Goal: Obtain resource: Download file/media

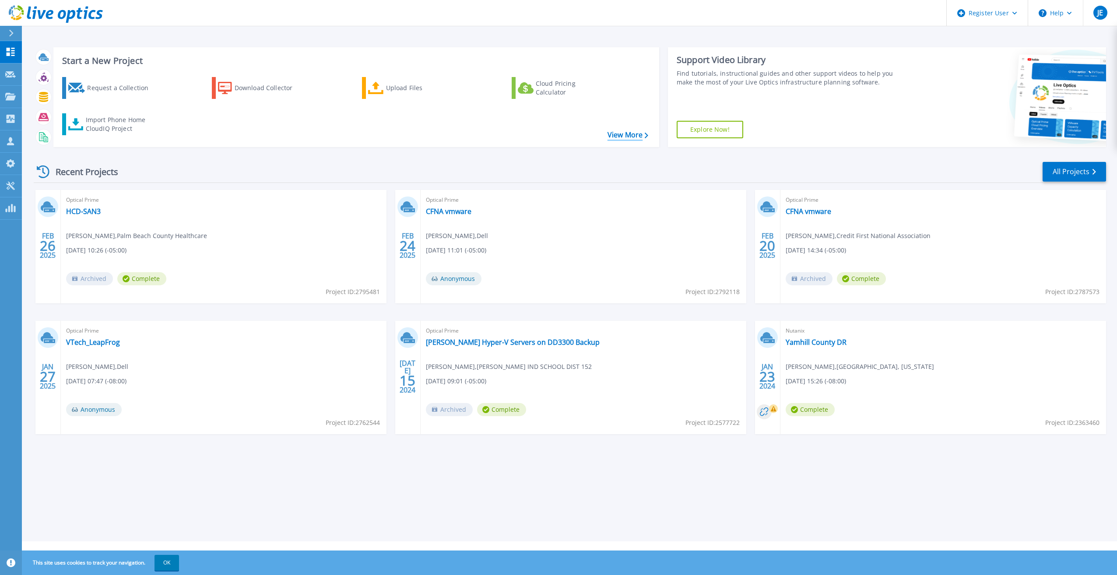
click at [635, 132] on link "View More" at bounding box center [628, 135] width 41 height 8
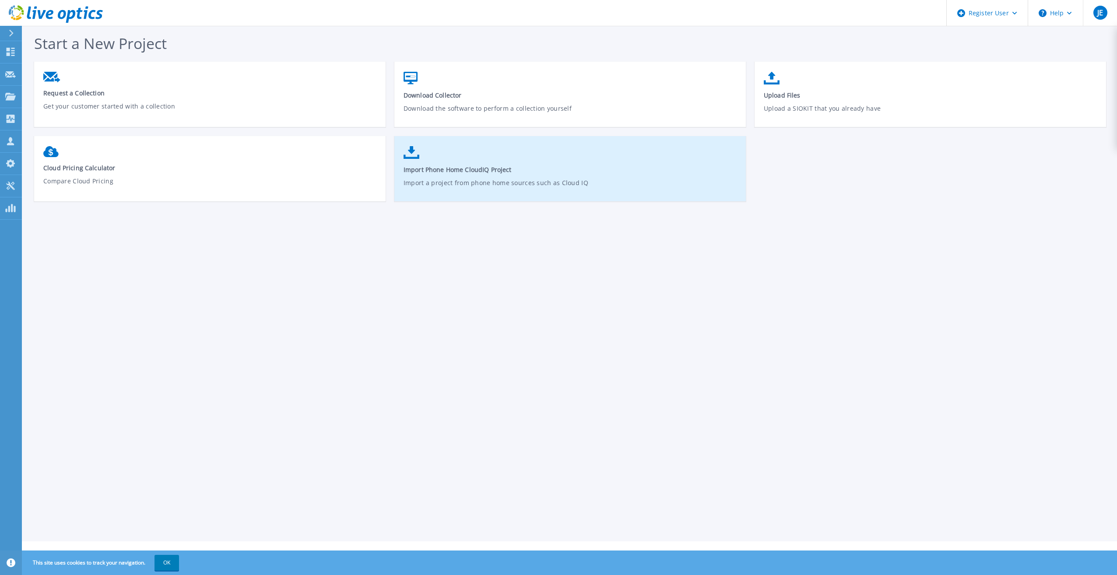
click at [431, 154] on link "Import Phone Home CloudIQ Project Import a project from phone home sources such…" at bounding box center [569, 173] width 351 height 63
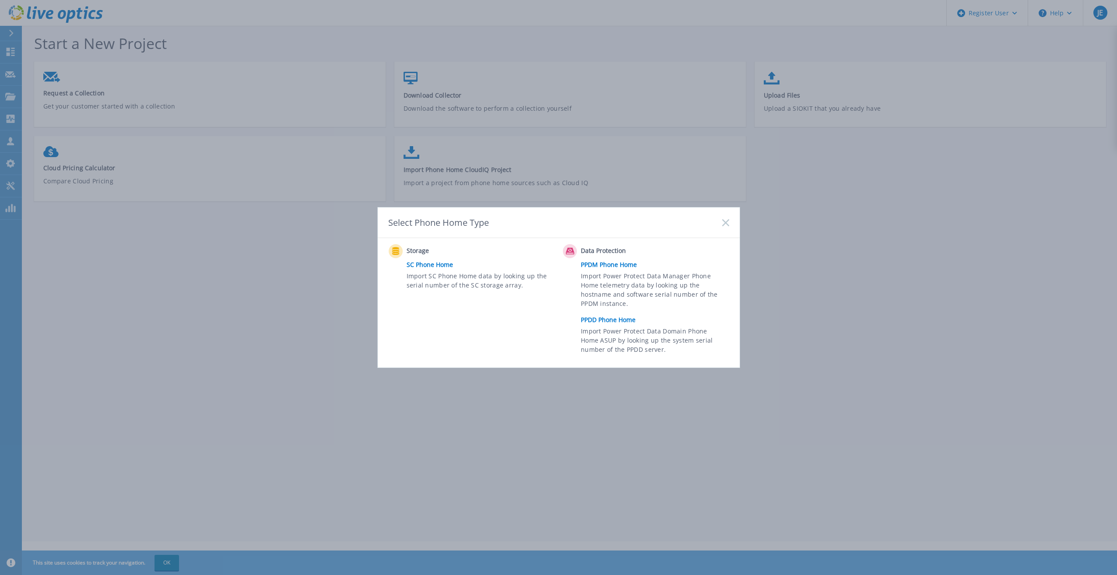
click at [582, 316] on link "PPDD Phone Home" at bounding box center [657, 319] width 152 height 13
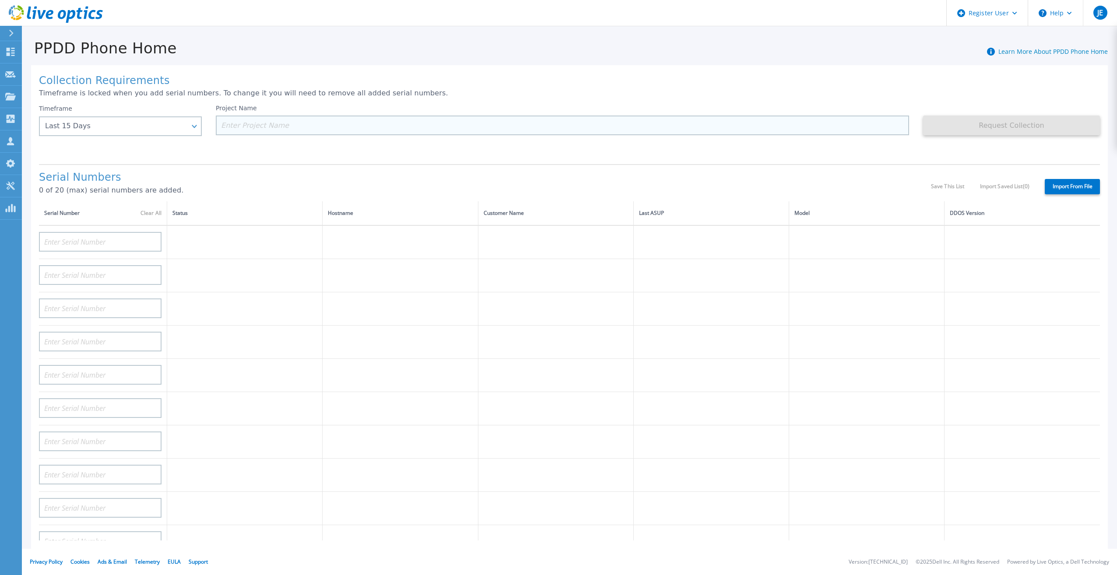
click at [277, 122] on input at bounding box center [562, 126] width 693 height 20
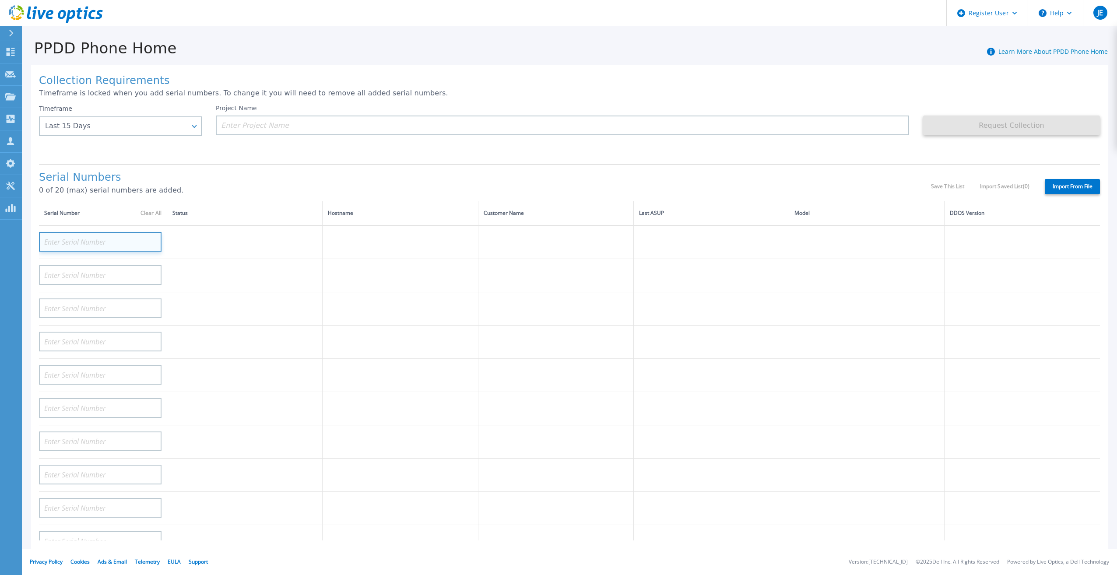
click at [141, 232] on input at bounding box center [100, 242] width 123 height 20
click at [124, 232] on input at bounding box center [100, 242] width 123 height 20
paste input "7D6R513"
type input "7D6R513"
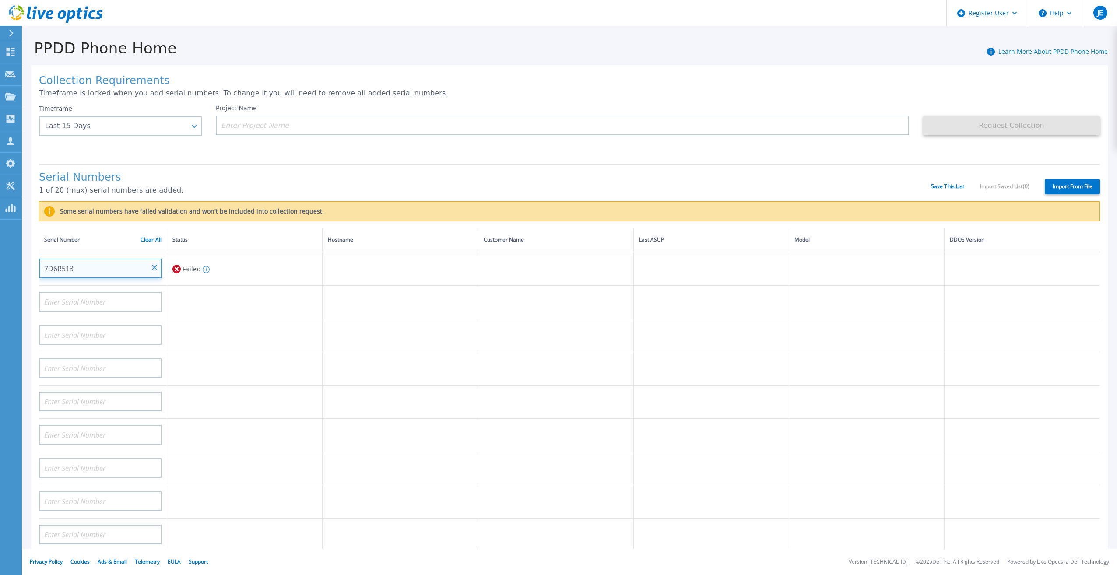
drag, startPoint x: 67, startPoint y: 251, endPoint x: -45, endPoint y: 258, distance: 112.7
click at [0, 258] on html "Register User Help JE Dell User John Eltringham John.Eltringham@dell.com Dell M…" at bounding box center [558, 287] width 1117 height 575
click at [84, 261] on input "7D6R513" at bounding box center [100, 269] width 123 height 20
click at [83, 261] on input "7D6R513" at bounding box center [100, 269] width 123 height 20
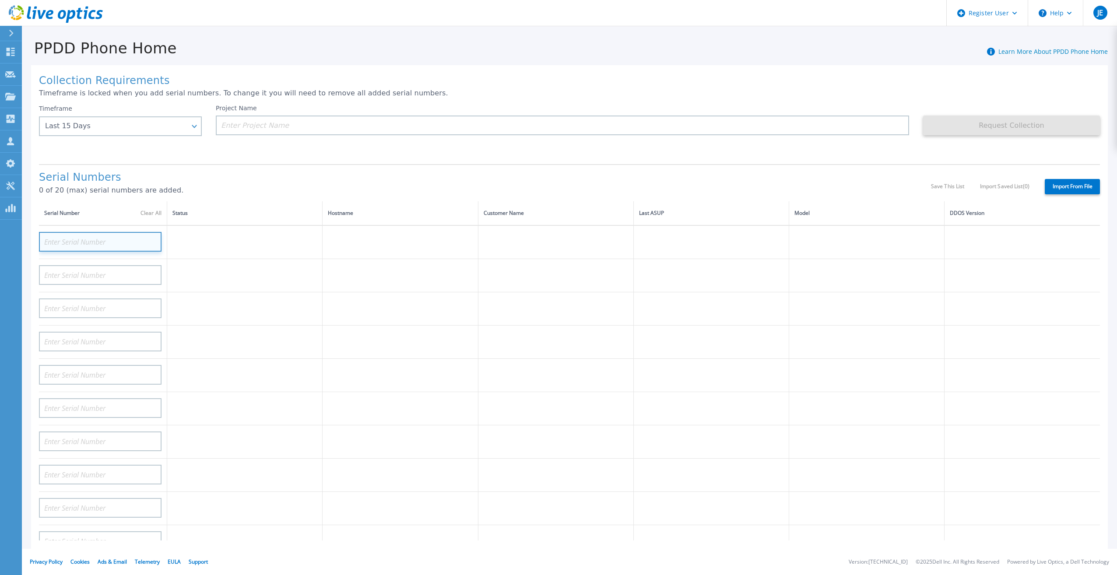
paste input "7D6W513"
type input "7D6W513"
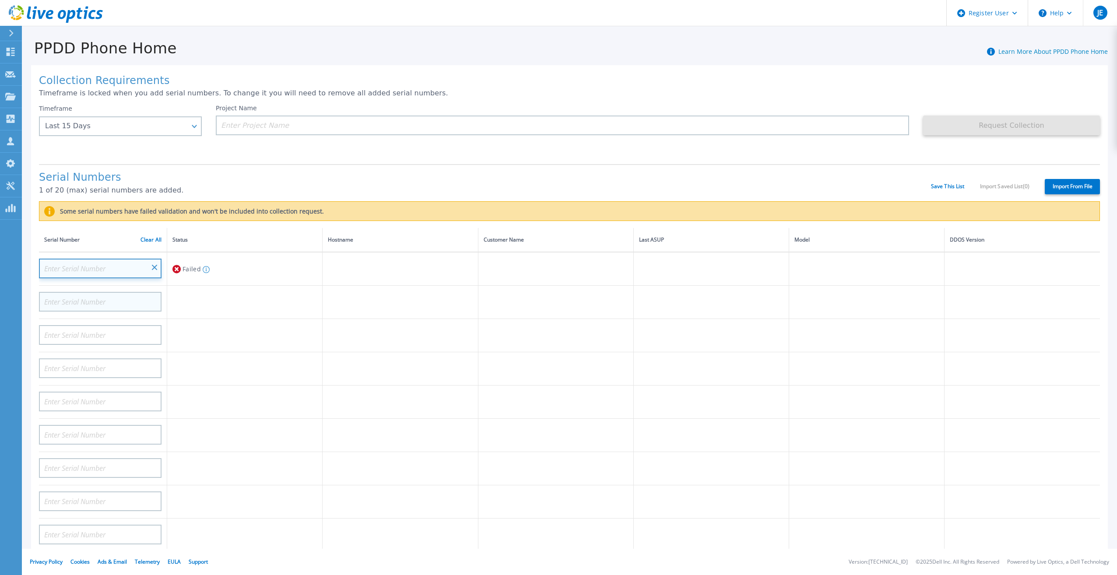
drag, startPoint x: 152, startPoint y: 262, endPoint x: 145, endPoint y: 262, distance: 7.5
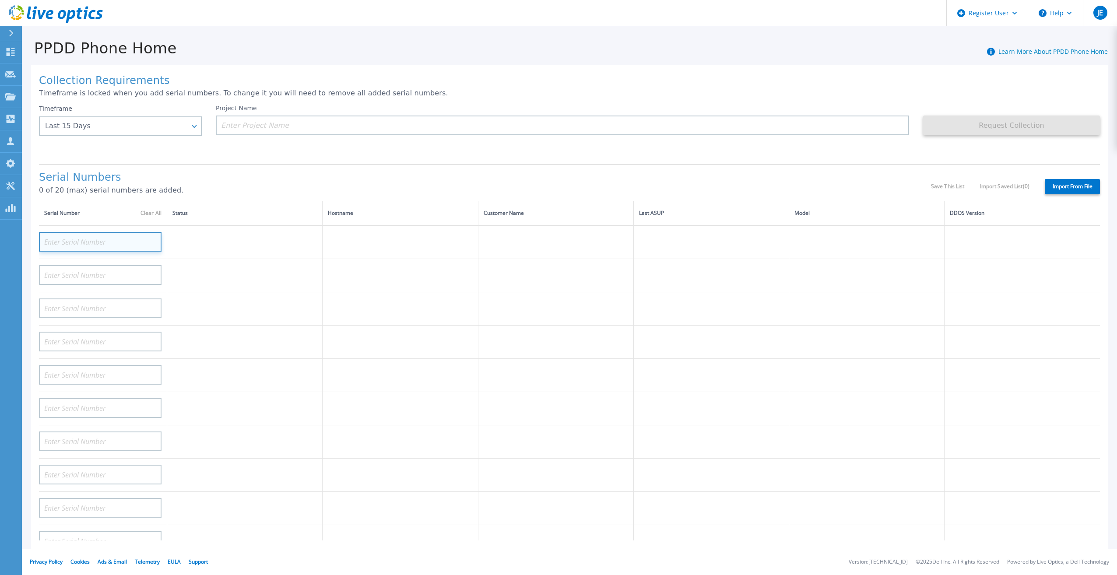
paste input "ELMDDV0820JN9Z"
type input "APM00195127478"
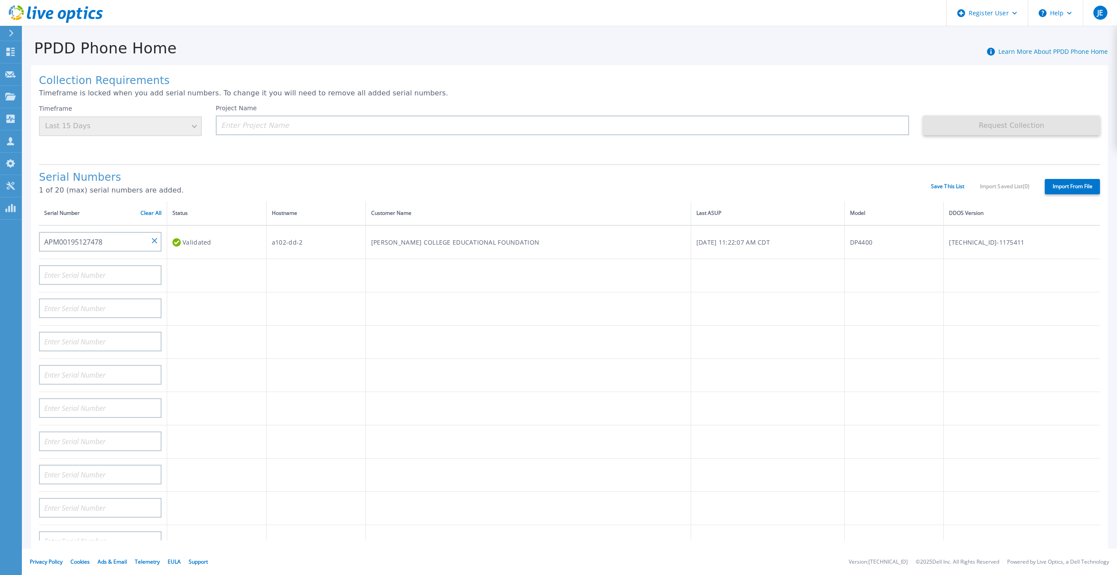
click at [492, 234] on td "WILLIAM RAINEY HARPER COLLEGE EDUCATIONAL FOUNDATION" at bounding box center [527, 242] width 325 height 34
click at [1033, 236] on td "[TECHNICAL_ID]-1175411" at bounding box center [1022, 242] width 156 height 34
click at [1029, 234] on td "[TECHNICAL_ID]-1175411" at bounding box center [1022, 242] width 156 height 34
click at [84, 267] on input at bounding box center [100, 275] width 123 height 20
click at [95, 265] on input at bounding box center [100, 275] width 123 height 20
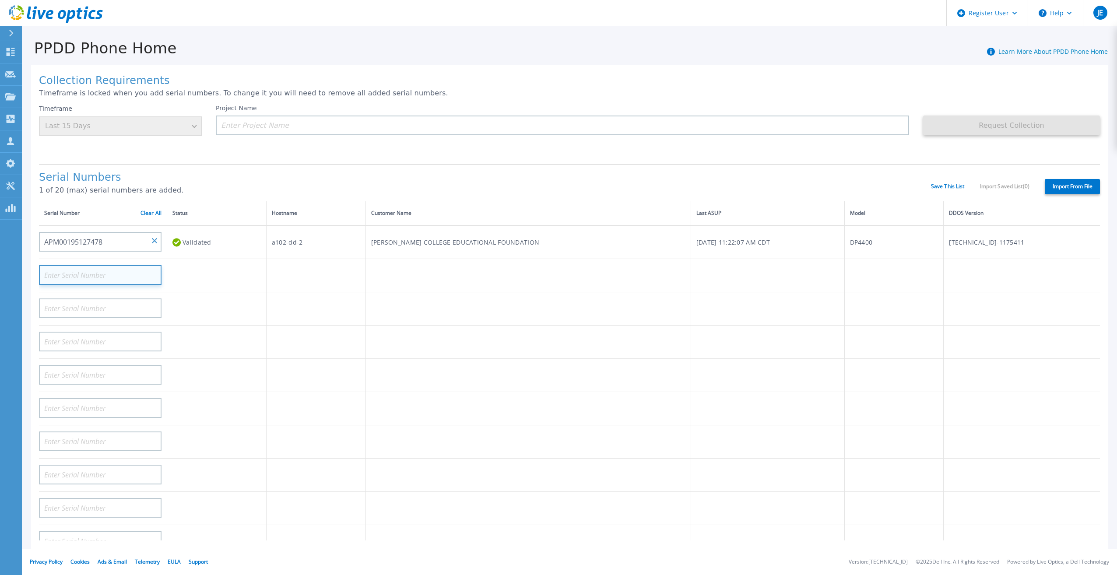
paste input "APM00195127479"
type input "APM00195127479"
click at [218, 267] on div "Validated" at bounding box center [216, 275] width 88 height 16
click at [1045, 271] on td "[TECHNICAL_ID]-1175411" at bounding box center [1022, 275] width 156 height 33
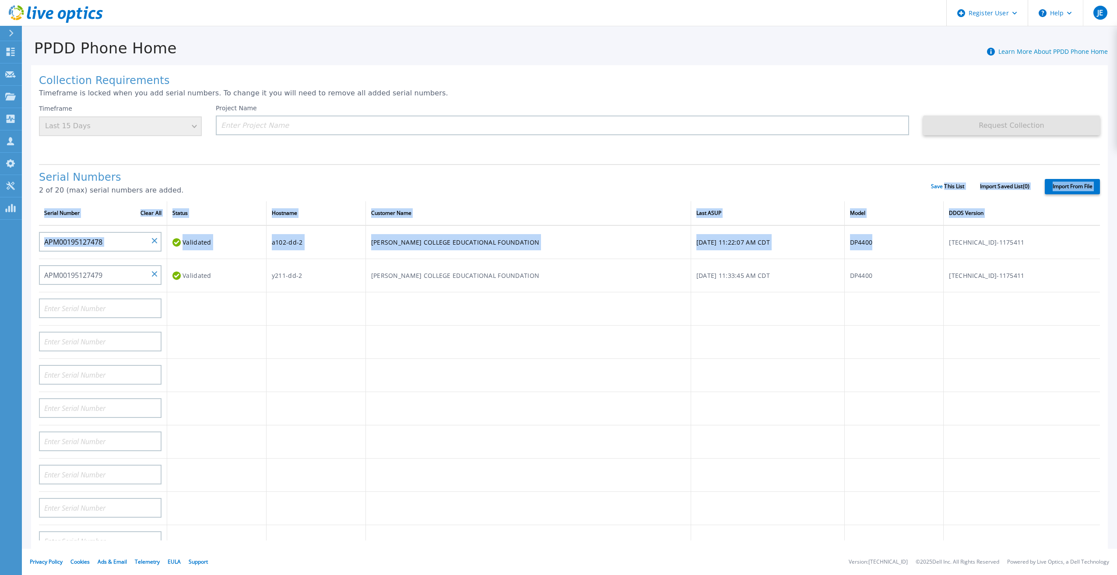
drag, startPoint x: 942, startPoint y: 179, endPoint x: 970, endPoint y: 216, distance: 45.9
click at [970, 216] on div "Collection Requirements Timeframe is locked when you add serial numbers. To cha…" at bounding box center [569, 312] width 1077 height 495
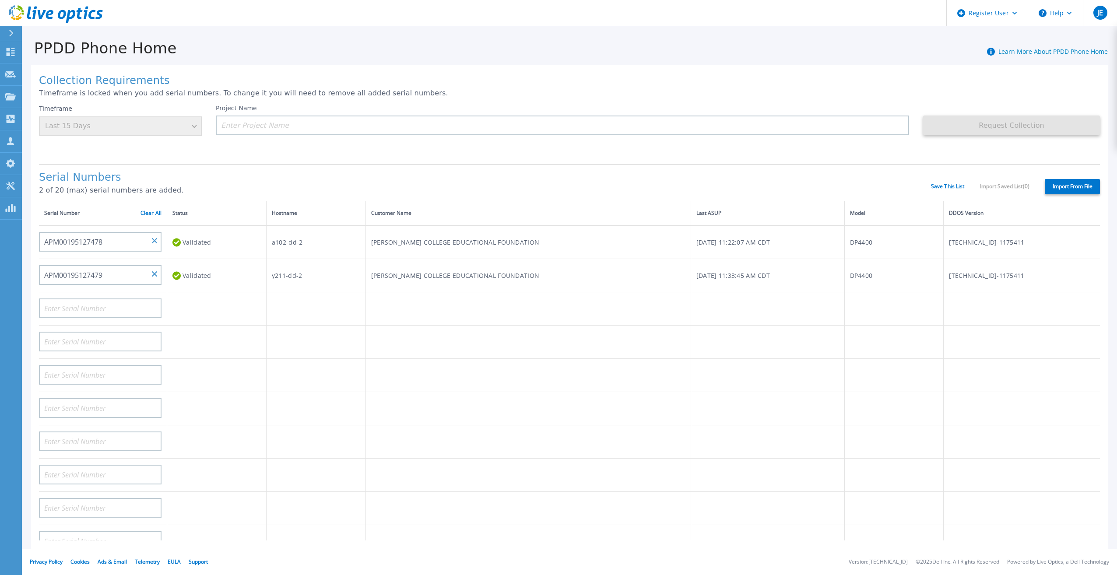
drag, startPoint x: 834, startPoint y: 182, endPoint x: 849, endPoint y: 175, distance: 16.4
click at [835, 186] on p "2 of 20 (max) serial numbers are added." at bounding box center [485, 190] width 892 height 8
click at [534, 133] on input at bounding box center [562, 126] width 693 height 20
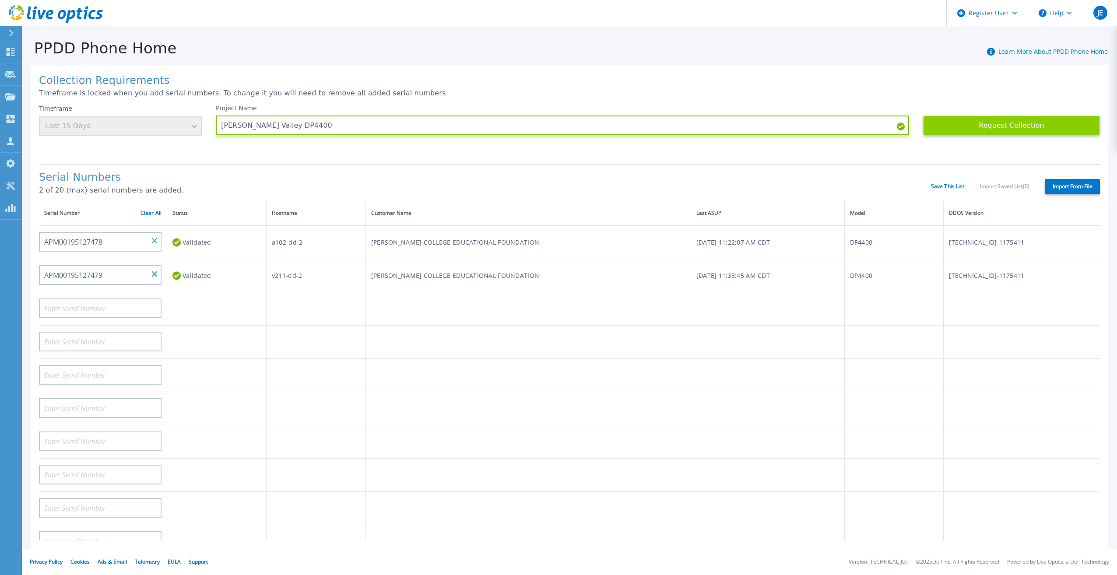
type input "[PERSON_NAME] Valley DP4400"
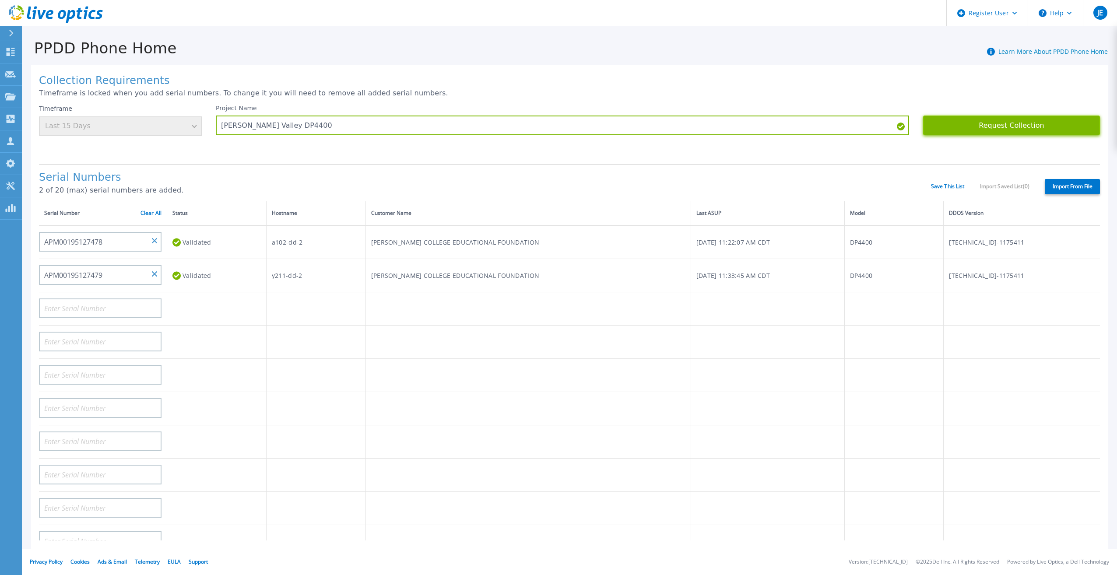
click at [1039, 120] on button "Request Collection" at bounding box center [1011, 126] width 177 height 20
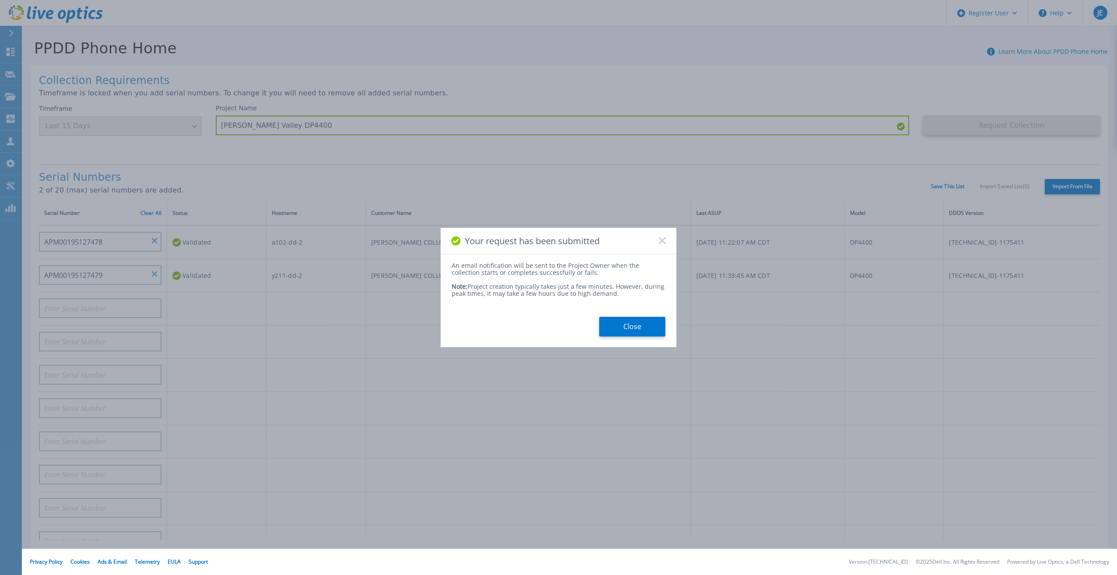
click at [650, 325] on button "Close" at bounding box center [632, 327] width 66 height 20
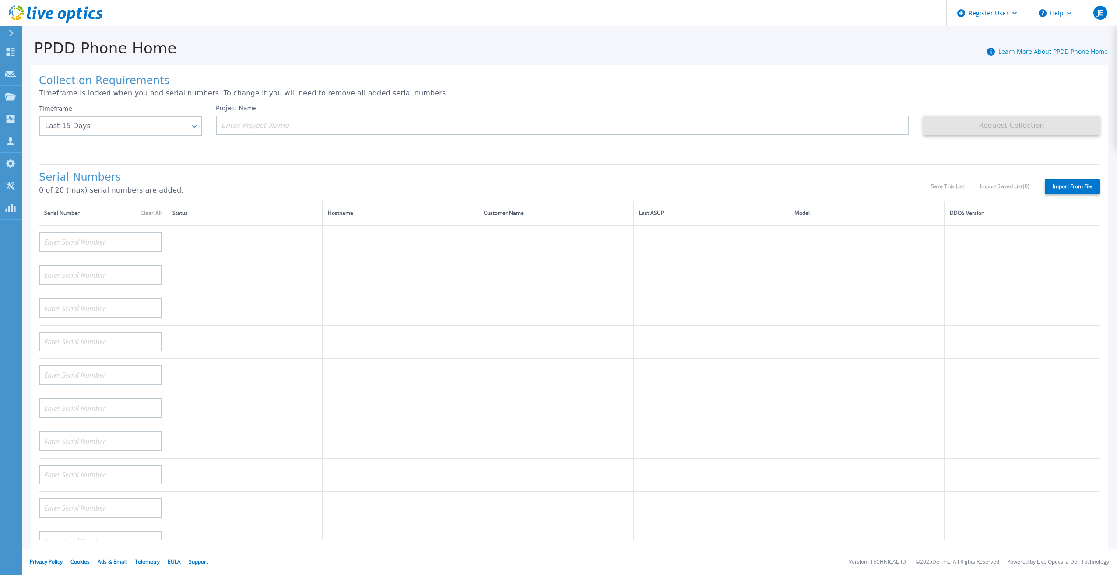
click at [20, 35] on div at bounding box center [15, 33] width 14 height 15
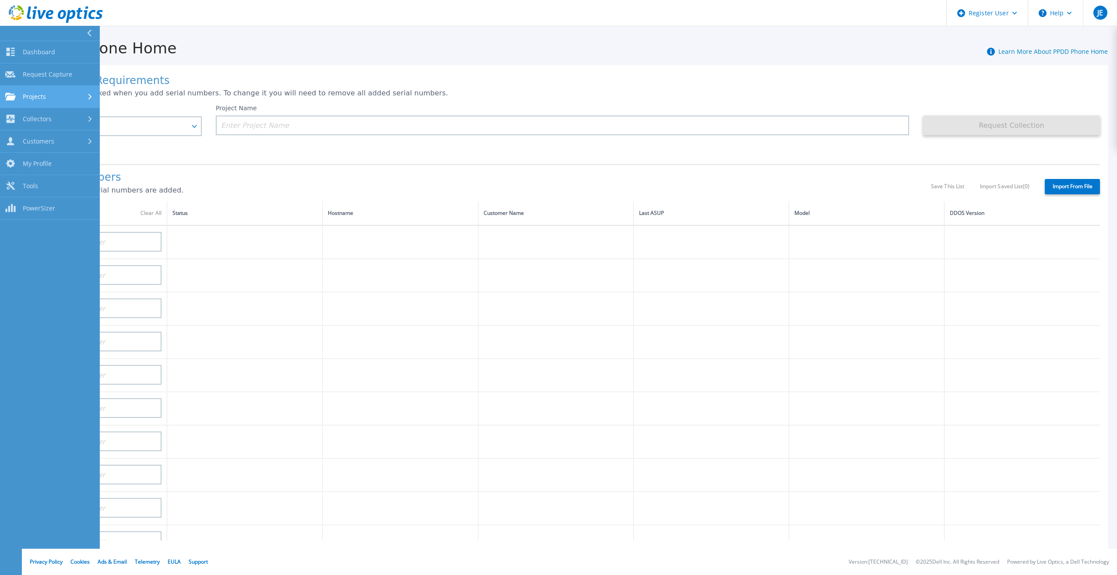
click at [75, 96] on div "Projects" at bounding box center [49, 97] width 89 height 8
click at [68, 118] on link "Search Projects" at bounding box center [50, 119] width 100 height 22
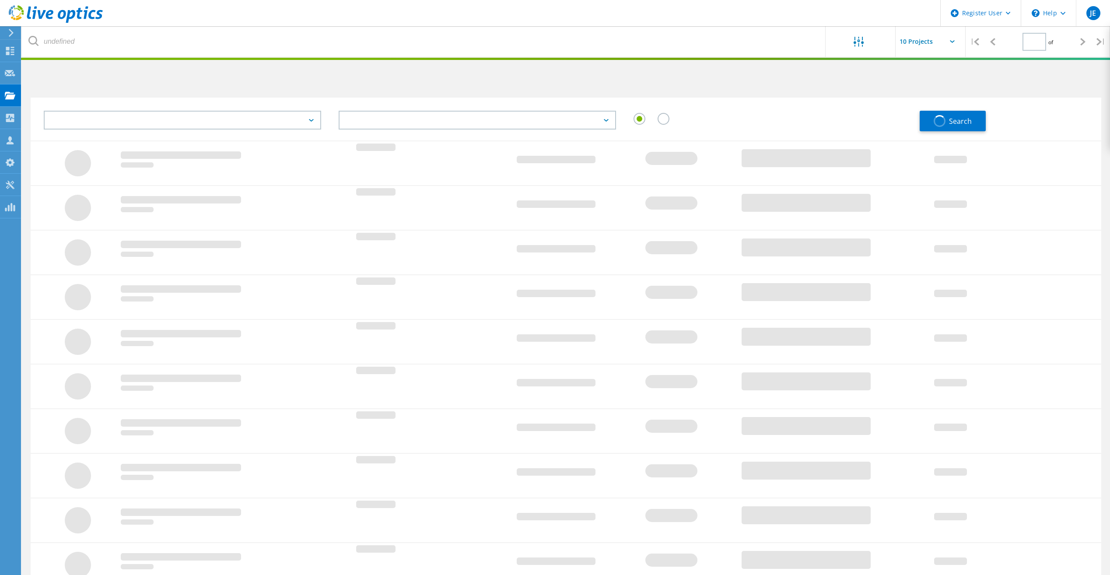
type input "1"
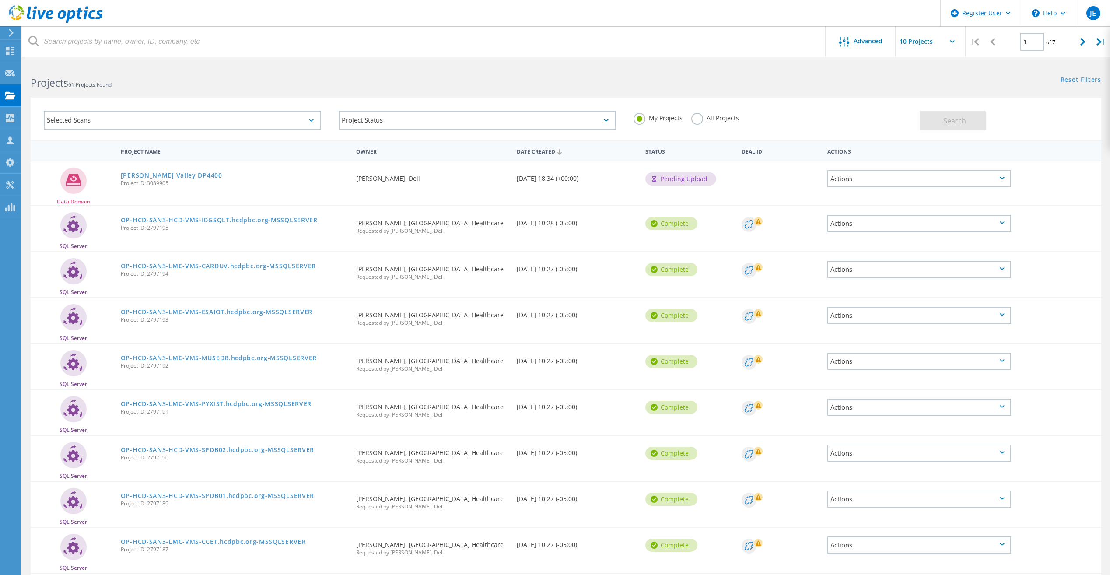
click at [732, 121] on label "All Projects" at bounding box center [716, 117] width 48 height 8
click at [0, 0] on input "All Projects" at bounding box center [0, 0] width 0 height 0
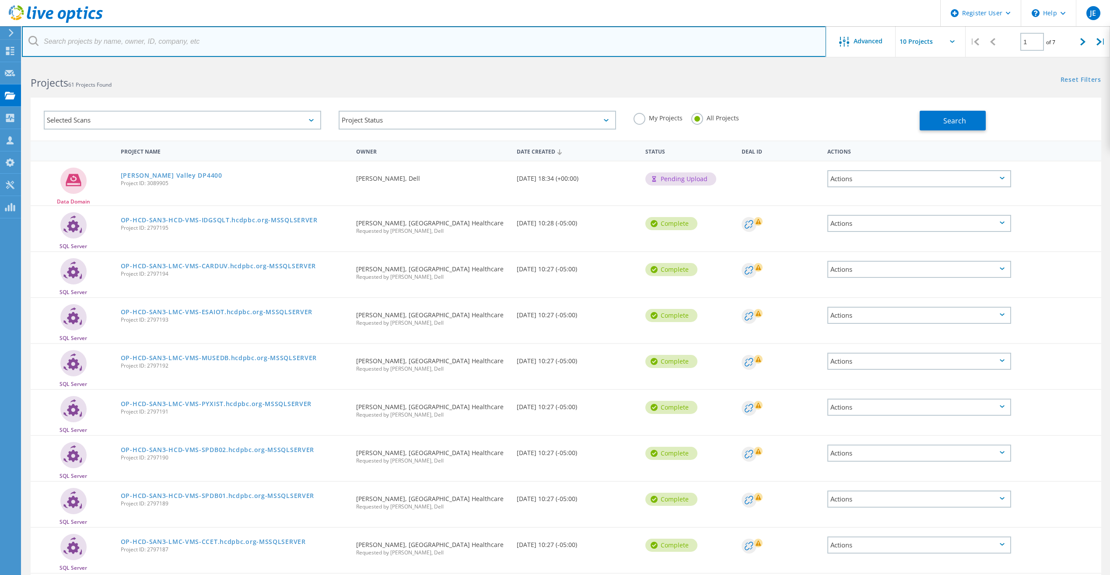
click at [290, 38] on input "text" at bounding box center [424, 41] width 805 height 31
type input ",maxcess"
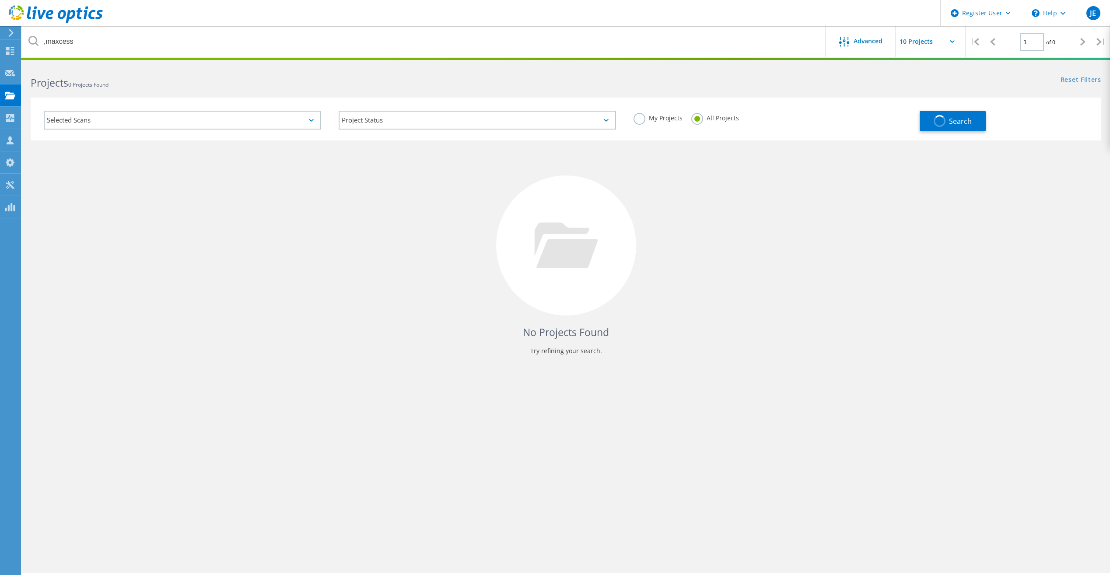
click at [661, 119] on label "My Projects" at bounding box center [658, 117] width 49 height 8
click at [0, 0] on input "My Projects" at bounding box center [0, 0] width 0 height 0
click at [720, 116] on label "All Projects" at bounding box center [716, 117] width 48 height 8
click at [0, 0] on input "All Projects" at bounding box center [0, 0] width 0 height 0
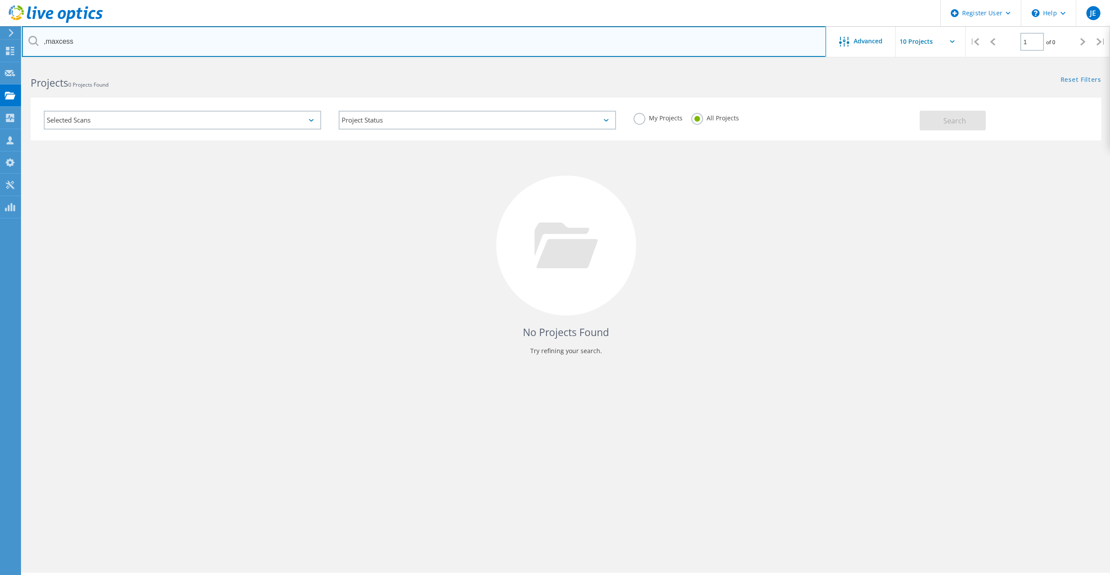
click at [764, 38] on input ",maxcess" at bounding box center [424, 41] width 805 height 31
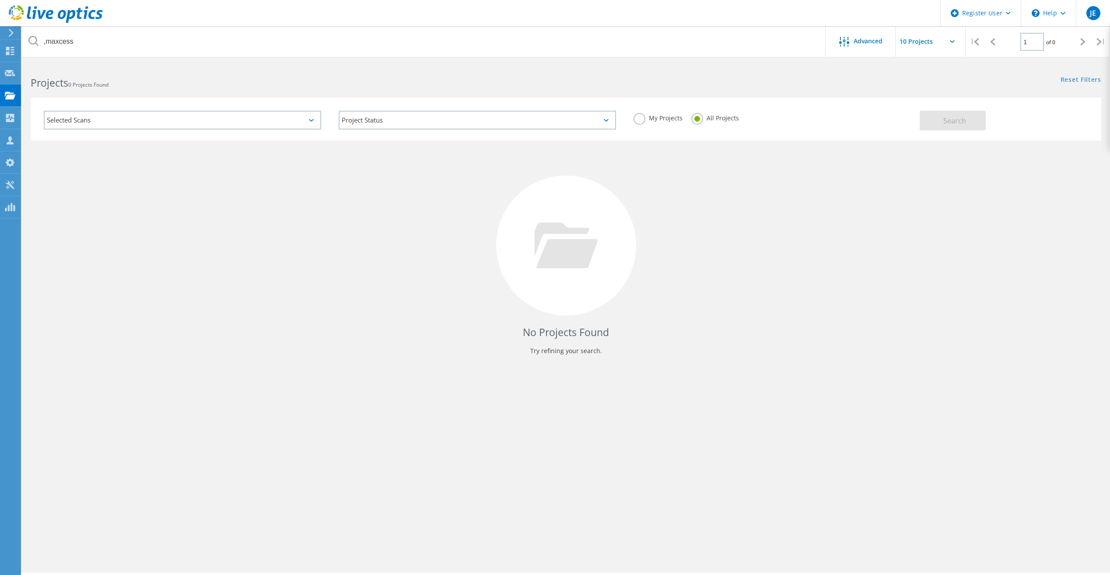
click at [236, 134] on div "Selected Scans" at bounding box center [182, 120] width 295 height 36
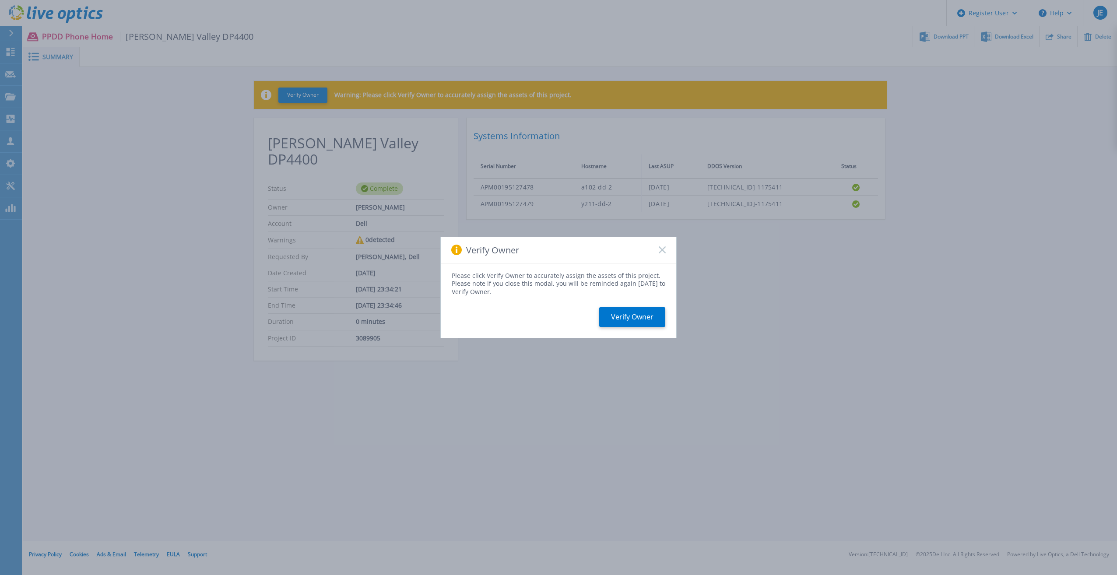
click at [658, 250] on div "Verify Owner" at bounding box center [558, 250] width 235 height 26
click at [661, 252] on rect at bounding box center [661, 249] width 7 height 7
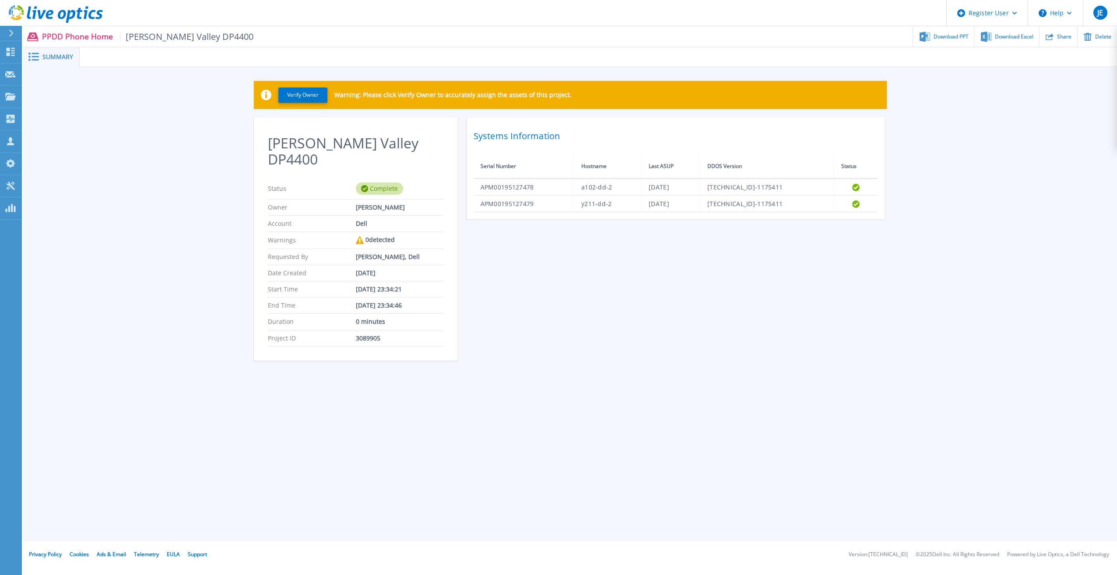
click at [524, 139] on h2 "Systems Information" at bounding box center [676, 136] width 404 height 16
click at [955, 27] on div "Download PPT" at bounding box center [943, 36] width 61 height 21
click at [971, 160] on div "Verify Owner Warning: Please click Verify Owner to accurately assign the assets…" at bounding box center [570, 225] width 1094 height 317
